Goal: Contribute content: Add original content to the website for others to see

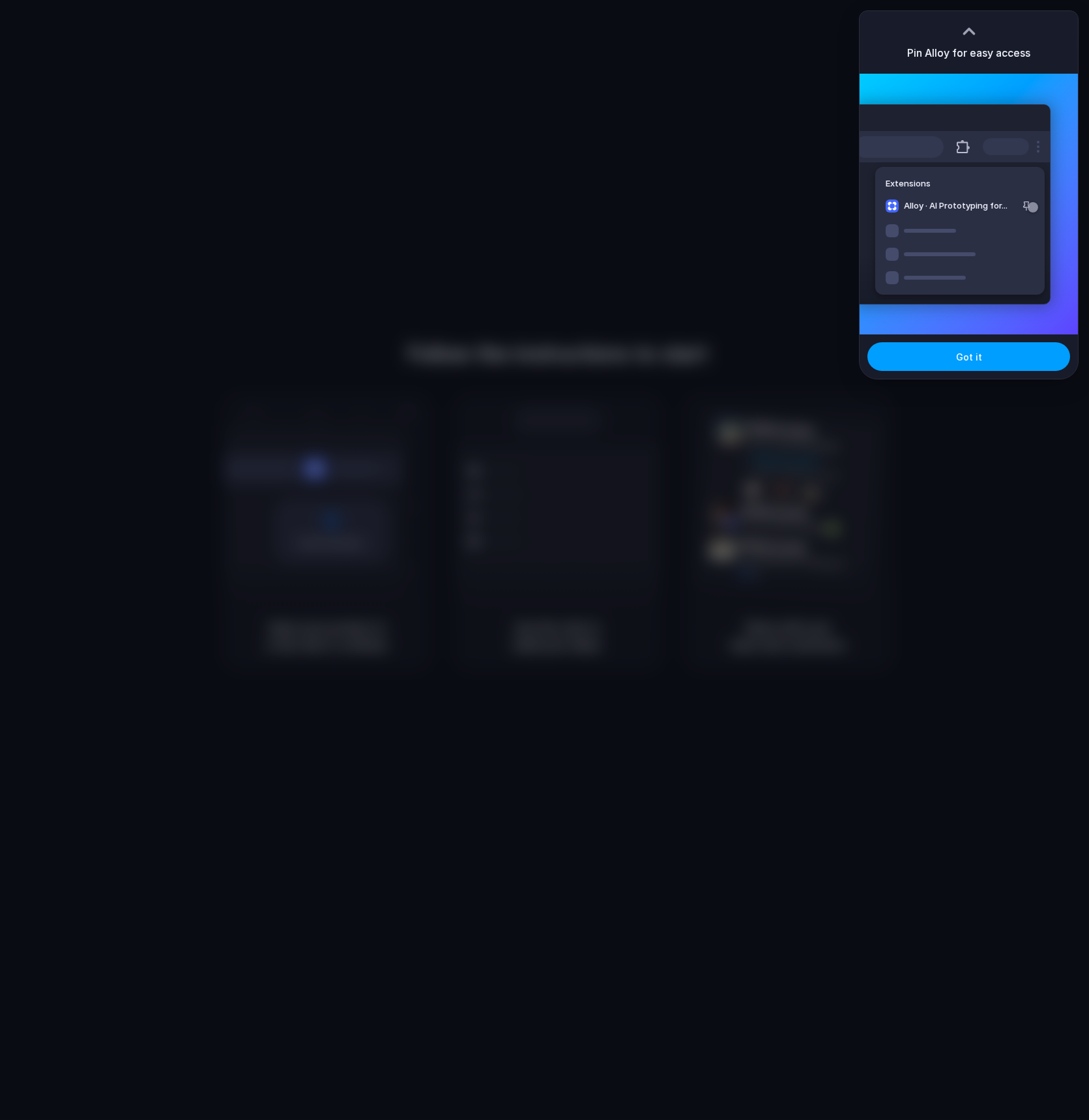
click at [966, 360] on span "Got it" at bounding box center [969, 356] width 26 height 14
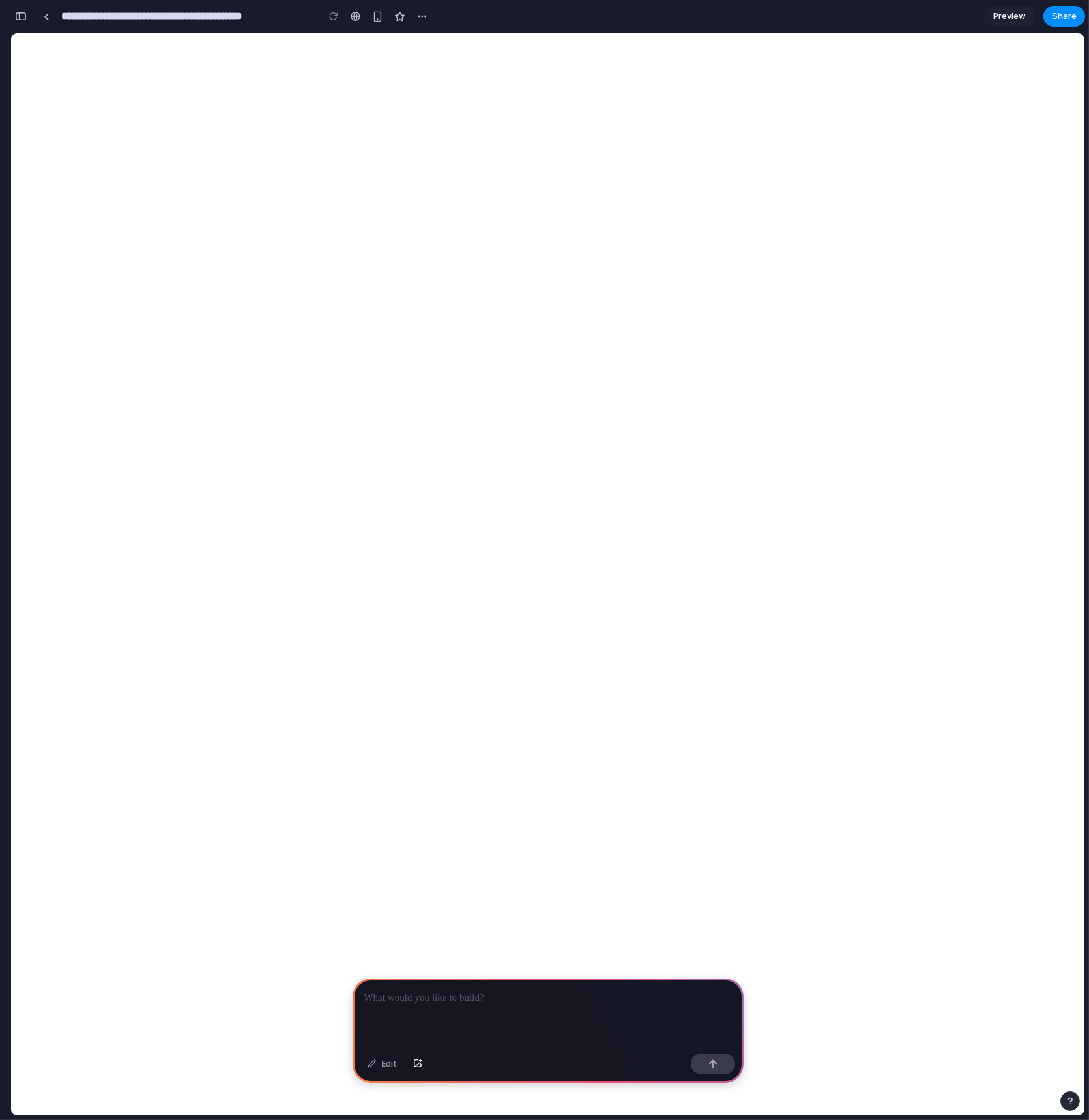
click at [467, 998] on p at bounding box center [548, 998] width 367 height 15
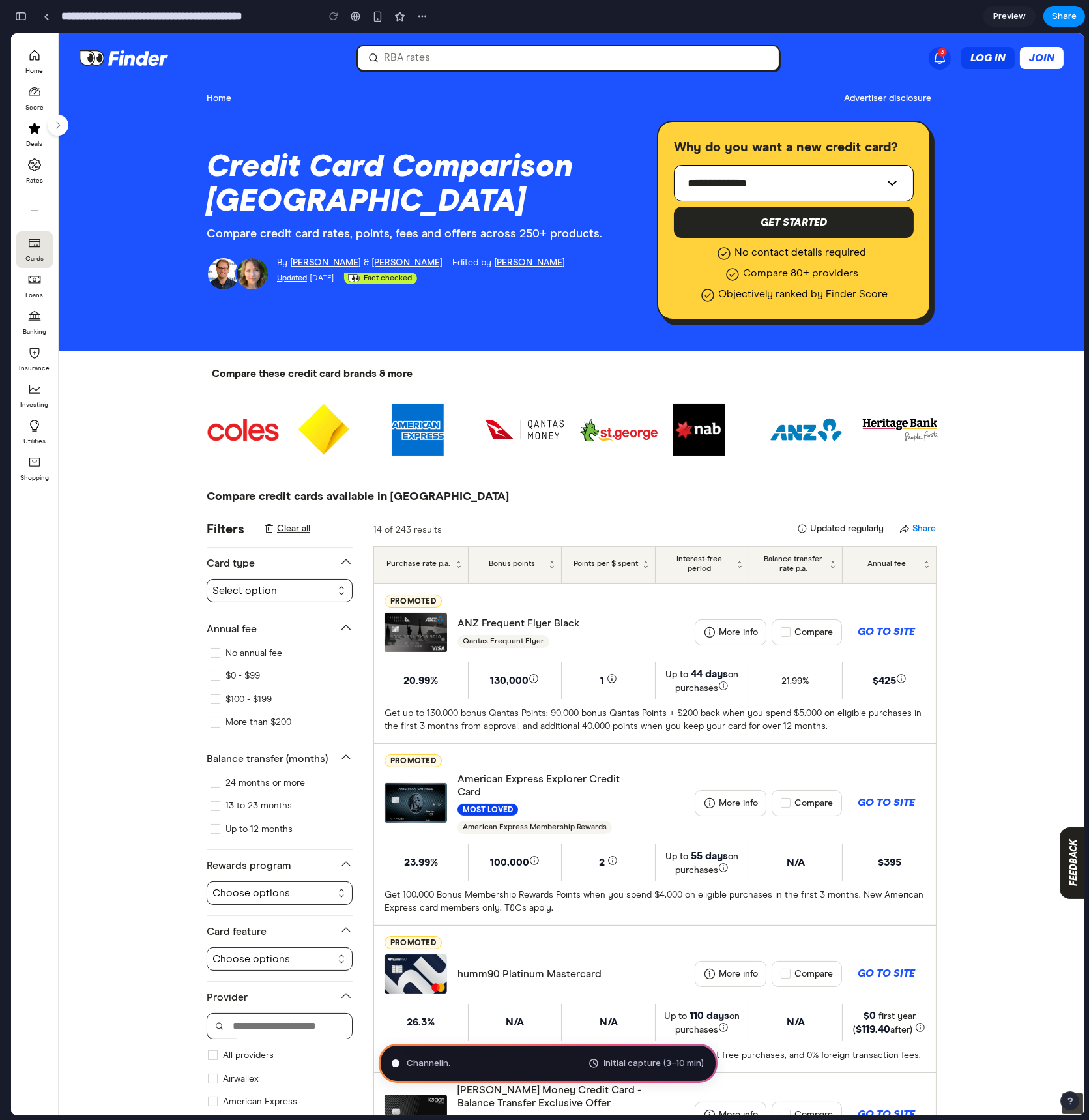
type input "**********"
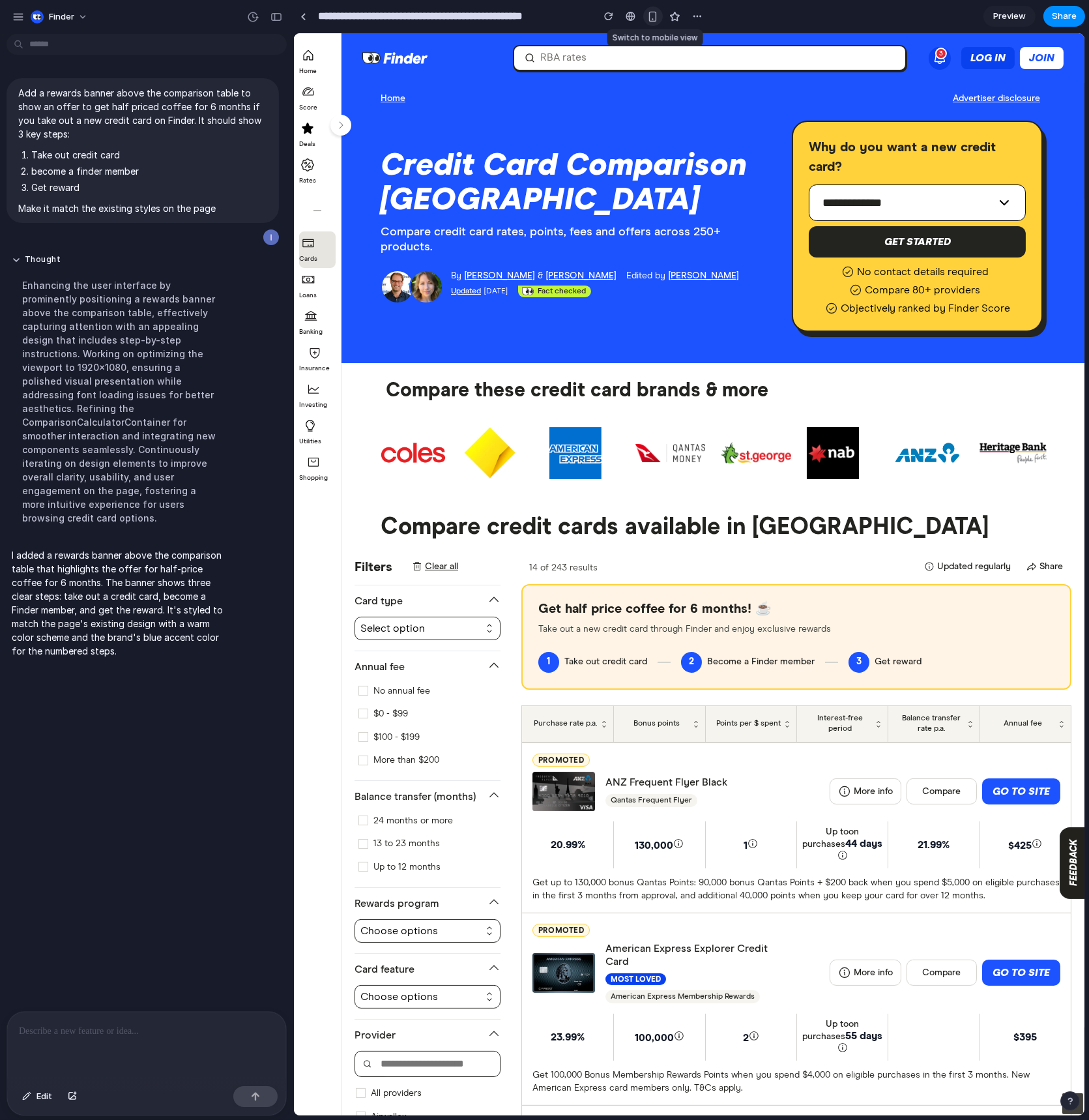
click at [647, 18] on div "button" at bounding box center [652, 17] width 11 height 11
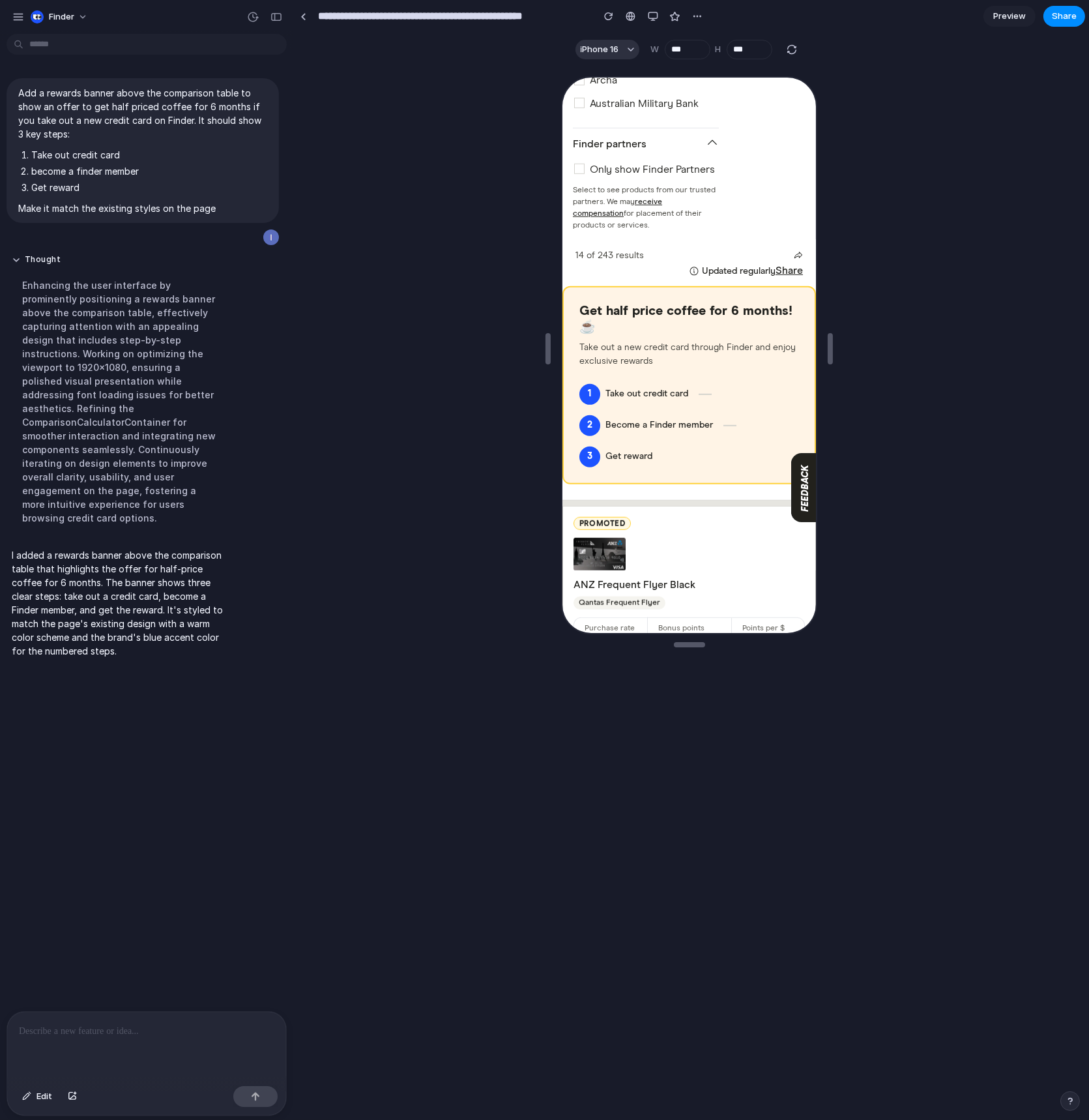
scroll to position [1545, 0]
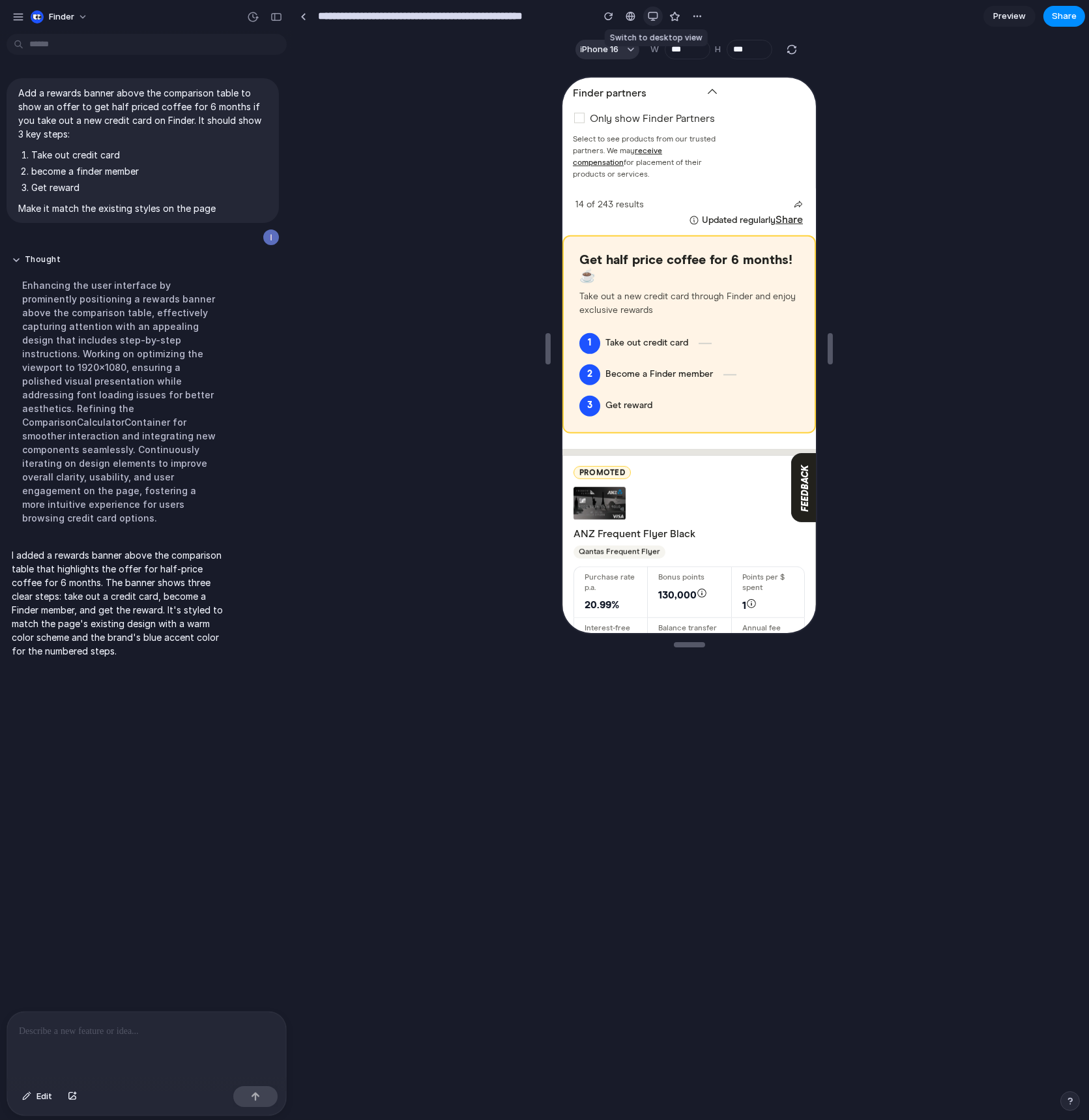
click at [648, 18] on div "button" at bounding box center [652, 16] width 10 height 10
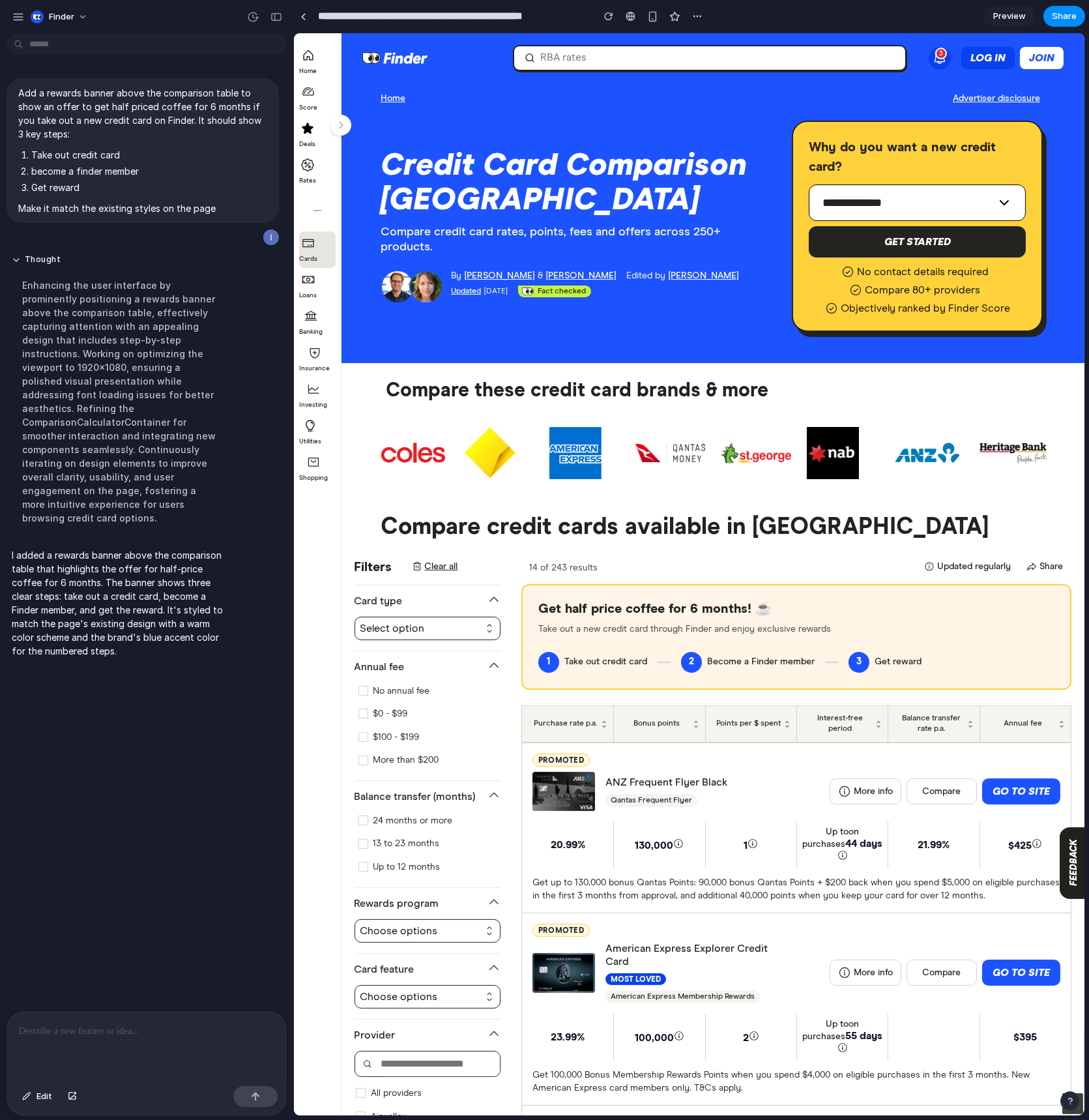
scroll to position [17, 0]
